Goal: Find specific page/section: Find specific page/section

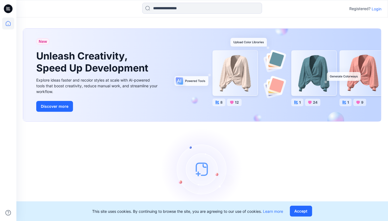
click at [381, 9] on div "Registered? Login" at bounding box center [202, 9] width 372 height 12
click at [380, 7] on p "Login" at bounding box center [377, 9] width 10 height 6
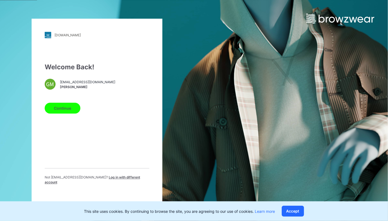
click at [61, 111] on button "Continue" at bounding box center [63, 108] width 36 height 11
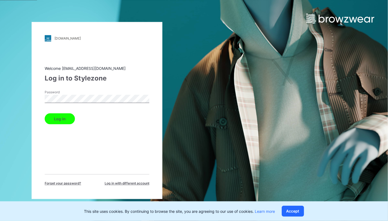
click at [45, 113] on button "Log in" at bounding box center [60, 118] width 30 height 11
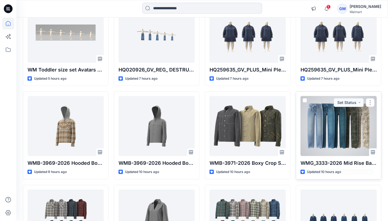
scroll to position [80, 0]
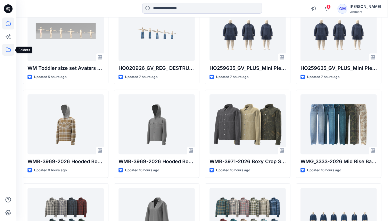
click at [6, 51] on icon at bounding box center [8, 50] width 12 height 12
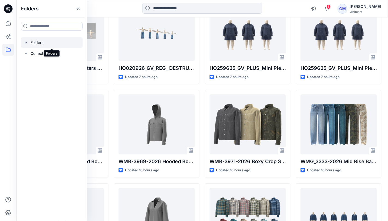
click at [42, 45] on div at bounding box center [52, 42] width 62 height 11
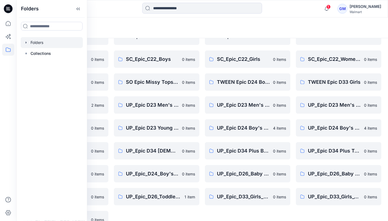
scroll to position [138, 0]
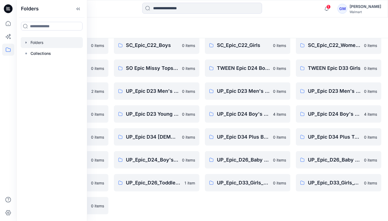
click at [228, 208] on div "Epic D34 [DEMOGRAPHIC_DATA] Bottoms 0 items Epic_D23_Men's Bottoms 0 items Epic…" at bounding box center [248, 68] width 86 height 292
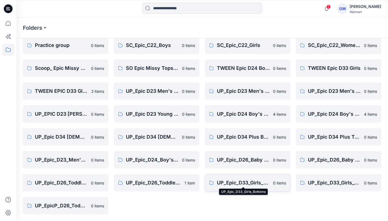
click at [230, 180] on p "UP_Epic_D33_Girls_Bottoms" at bounding box center [243, 183] width 53 height 8
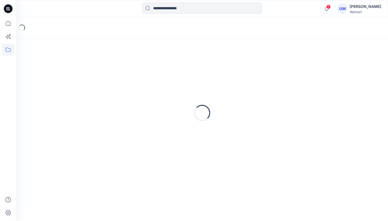
scroll to position [138, 0]
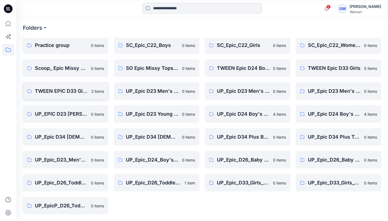
click at [62, 94] on p "TWEEN EPIC D33 GIRLS" at bounding box center [61, 91] width 53 height 8
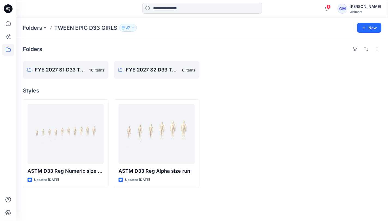
scroll to position [138, 0]
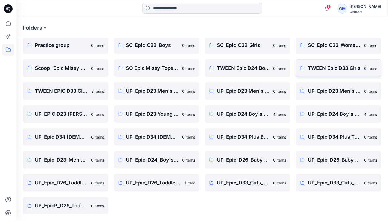
click at [340, 64] on link "TWEEN Epic D33 Girls 0 items" at bounding box center [339, 67] width 86 height 17
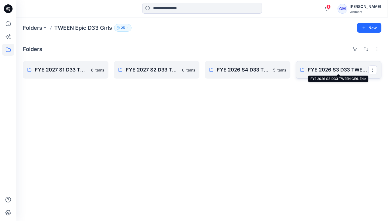
click at [334, 70] on p "FYE 2026 S3 D33 TWEEN GIRL Epic" at bounding box center [338, 70] width 61 height 8
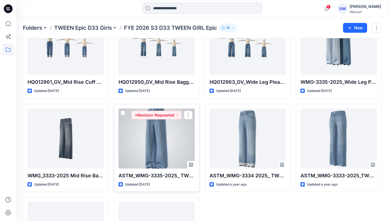
scroll to position [76, 0]
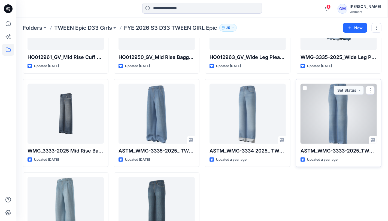
click at [338, 129] on div at bounding box center [339, 114] width 76 height 60
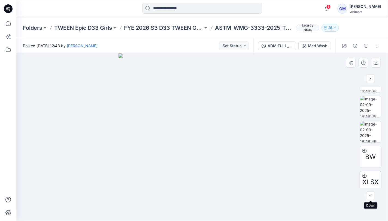
scroll to position [71, 0]
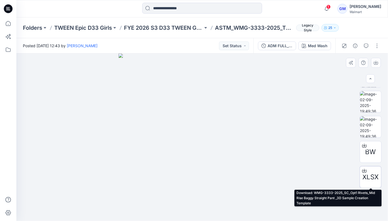
click at [364, 175] on span "XLSX" at bounding box center [371, 177] width 16 height 10
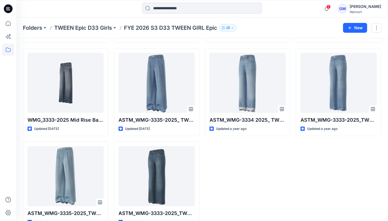
scroll to position [120, 0]
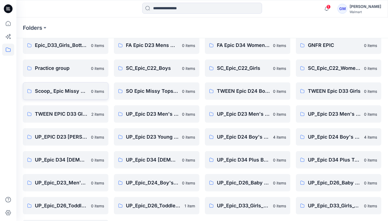
scroll to position [138, 0]
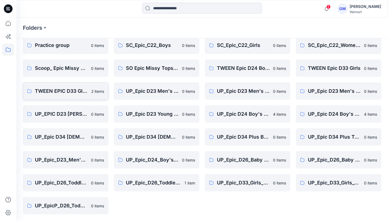
click at [65, 94] on p "TWEEN EPIC D33 GIRLS" at bounding box center [61, 91] width 53 height 8
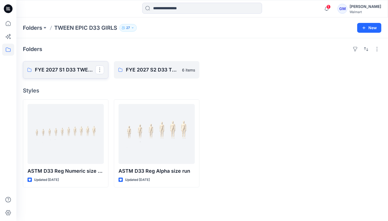
click at [49, 69] on p "FYE 2027 S1 D33 TWEEN GIRL EPIC" at bounding box center [65, 70] width 61 height 8
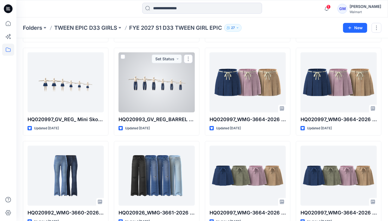
scroll to position [120, 0]
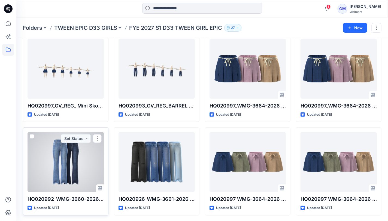
click at [79, 142] on div at bounding box center [66, 162] width 76 height 60
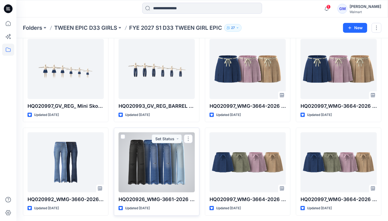
scroll to position [120, 0]
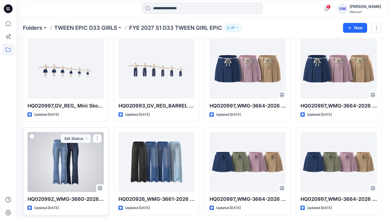
click at [69, 164] on div at bounding box center [66, 162] width 76 height 60
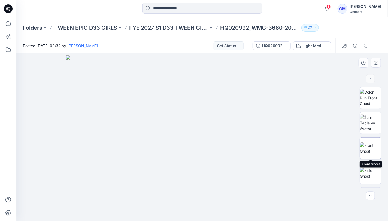
click at [371, 147] on img at bounding box center [370, 147] width 21 height 11
click at [370, 123] on img at bounding box center [370, 122] width 21 height 17
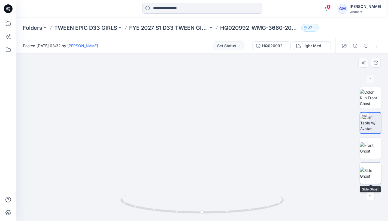
click at [371, 178] on img at bounding box center [370, 172] width 21 height 11
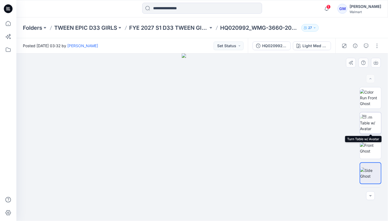
click at [374, 131] on img at bounding box center [370, 122] width 21 height 17
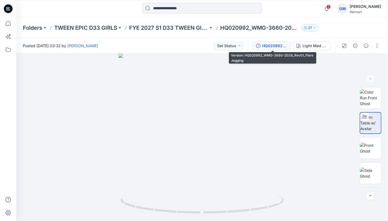
click at [269, 48] on div "HQ020992_WMG-3660-2026_Rev01_Flare Jegging" at bounding box center [274, 46] width 25 height 6
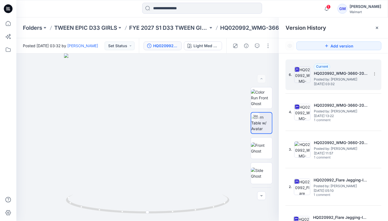
click at [324, 87] on div "6. Current HQ020992_WMG-3660-2026_Rev01_Flare Jegging Posted by: [PERSON_NAME] …" at bounding box center [330, 75] width 82 height 26
click at [324, 73] on h5 "HQ020992_WMG-3660-2026_Rev01_Flare Jegging" at bounding box center [341, 73] width 55 height 7
click at [138, 124] on div at bounding box center [147, 136] width 263 height 167
click at [260, 147] on img at bounding box center [261, 147] width 21 height 11
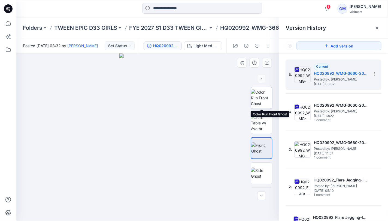
click at [259, 94] on img at bounding box center [261, 97] width 21 height 17
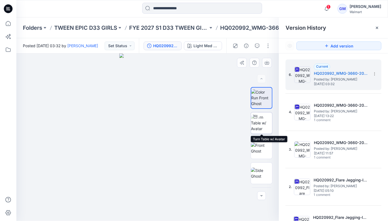
click at [257, 121] on img at bounding box center [261, 122] width 21 height 17
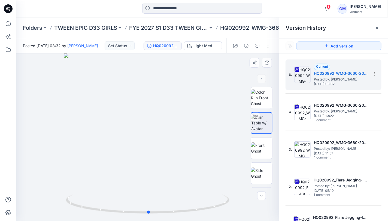
drag, startPoint x: 146, startPoint y: 130, endPoint x: 147, endPoint y: 106, distance: 24.0
click at [147, 105] on div at bounding box center [147, 136] width 263 height 167
click at [149, 207] on div at bounding box center [149, 206] width 6 height 6
drag, startPoint x: 149, startPoint y: 207, endPoint x: 160, endPoint y: 177, distance: 31.7
click at [149, 207] on div at bounding box center [149, 206] width 6 height 6
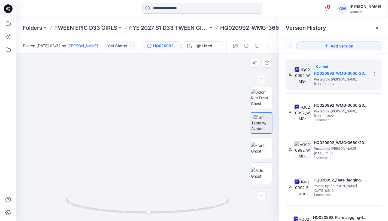
drag, startPoint x: 163, startPoint y: 173, endPoint x: 154, endPoint y: 180, distance: 11.9
click at [168, 107] on img at bounding box center [153, 65] width 322 height 311
click at [150, 219] on div at bounding box center [149, 218] width 6 height 6
drag, startPoint x: 159, startPoint y: 191, endPoint x: 165, endPoint y: 173, distance: 18.4
click at [165, 173] on img at bounding box center [148, 89] width 264 height 264
